Goal: Task Accomplishment & Management: Complete application form

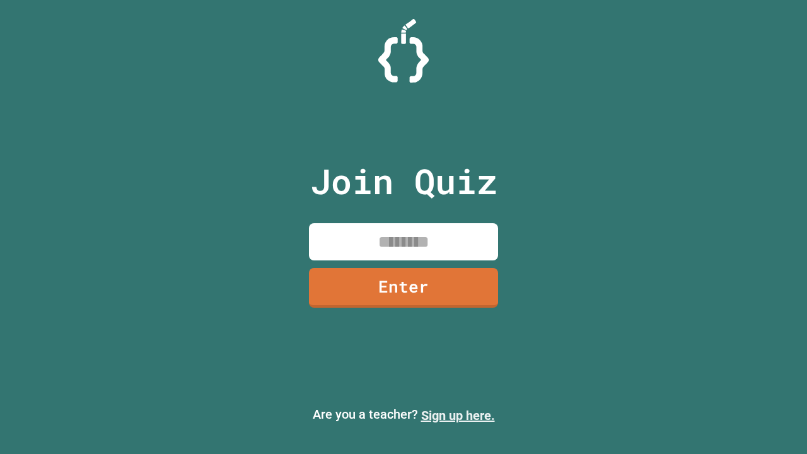
click at [458, 415] on link "Sign up here." at bounding box center [458, 415] width 74 height 15
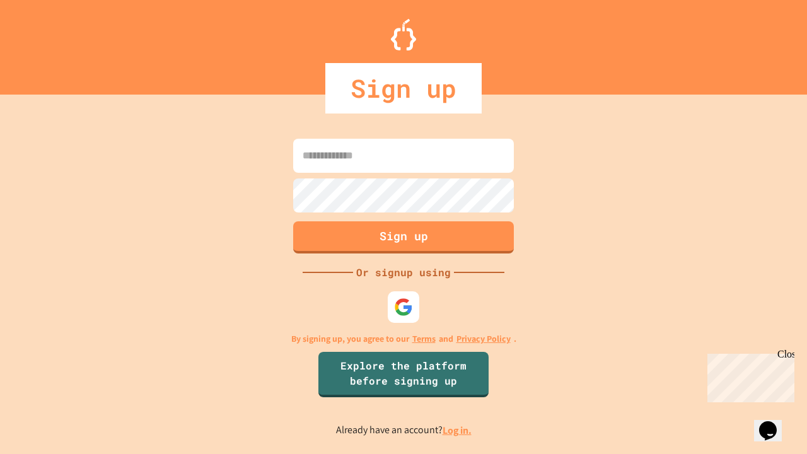
click at [458, 430] on link "Log in." at bounding box center [456, 430] width 29 height 13
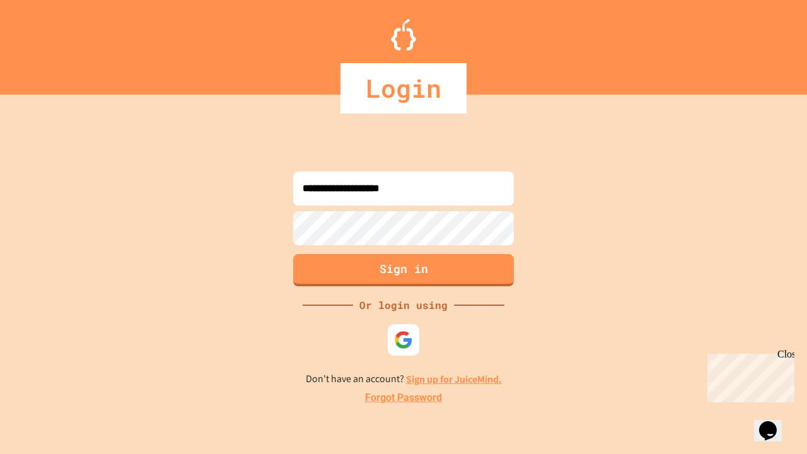
type input "**********"
